Goal: Check status: Check status

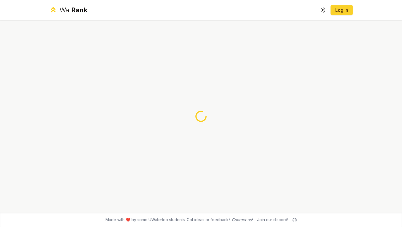
click at [346, 8] on link "Log In" at bounding box center [341, 10] width 13 height 7
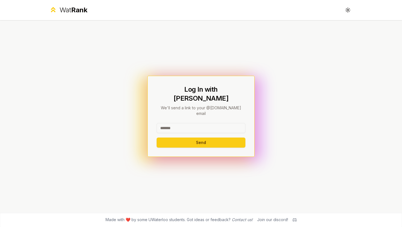
click at [184, 123] on input at bounding box center [201, 128] width 89 height 10
click at [165, 137] on button "Send" at bounding box center [201, 142] width 89 height 10
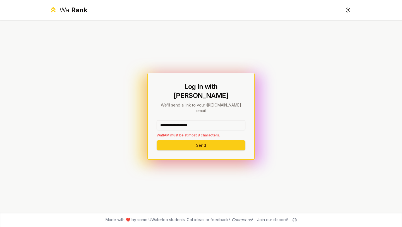
drag, startPoint x: 208, startPoint y: 118, endPoint x: 176, endPoint y: 118, distance: 31.8
click at [177, 120] on input "**********" at bounding box center [201, 125] width 89 height 10
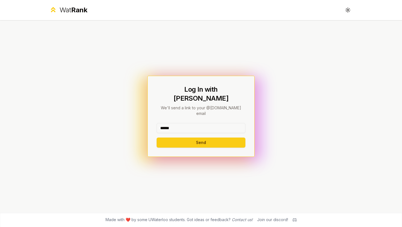
type input "******"
click at [157, 137] on button "Send" at bounding box center [201, 142] width 89 height 10
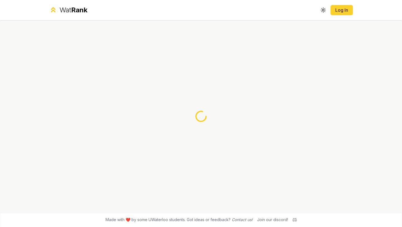
click at [341, 13] on button "Log In" at bounding box center [342, 10] width 22 height 10
click at [342, 11] on link "Log In" at bounding box center [341, 10] width 13 height 7
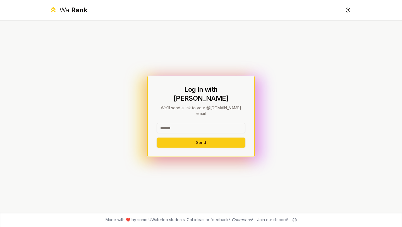
click at [213, 123] on input at bounding box center [201, 128] width 89 height 10
type input "******"
click at [157, 137] on button "Send" at bounding box center [201, 142] width 89 height 10
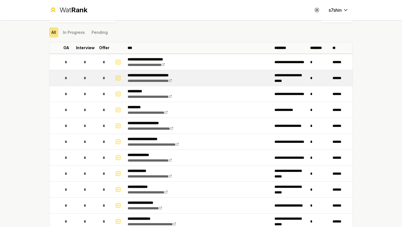
scroll to position [14, 0]
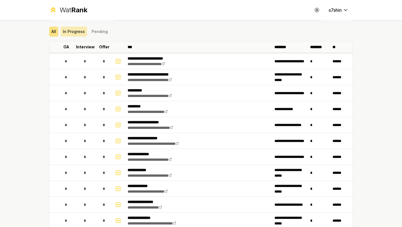
click at [72, 32] on button "In Progress" at bounding box center [74, 32] width 27 height 10
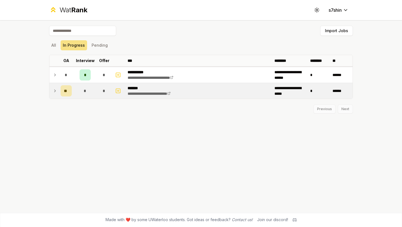
click at [56, 90] on icon at bounding box center [55, 90] width 4 height 7
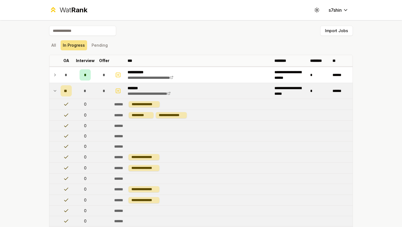
click at [55, 91] on icon at bounding box center [55, 90] width 4 height 7
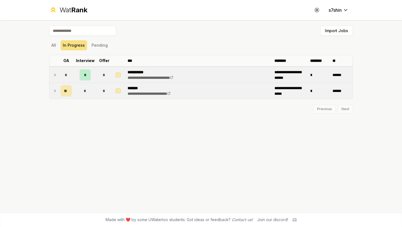
click at [57, 76] on icon at bounding box center [55, 75] width 4 height 7
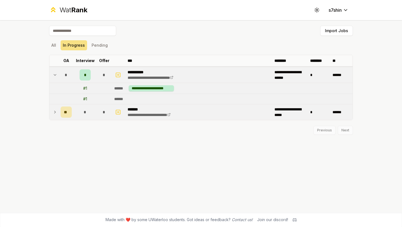
click at [57, 76] on icon at bounding box center [55, 75] width 4 height 7
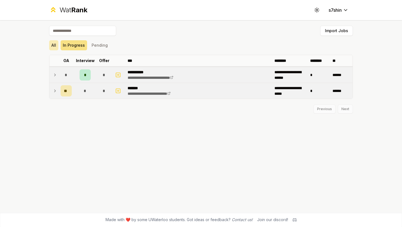
click at [55, 47] on button "All" at bounding box center [53, 45] width 9 height 10
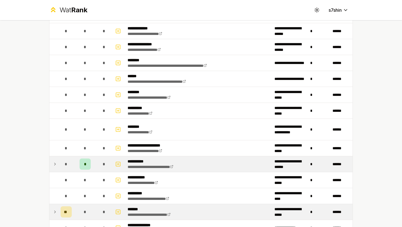
scroll to position [596, 0]
